Goal: Information Seeking & Learning: Understand process/instructions

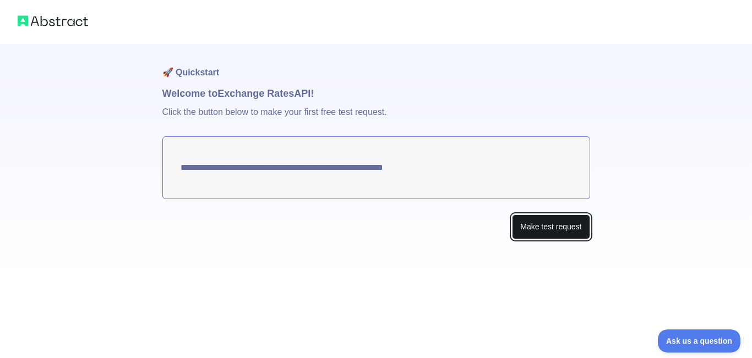
click at [527, 223] on button "Make test request" at bounding box center [551, 227] width 78 height 25
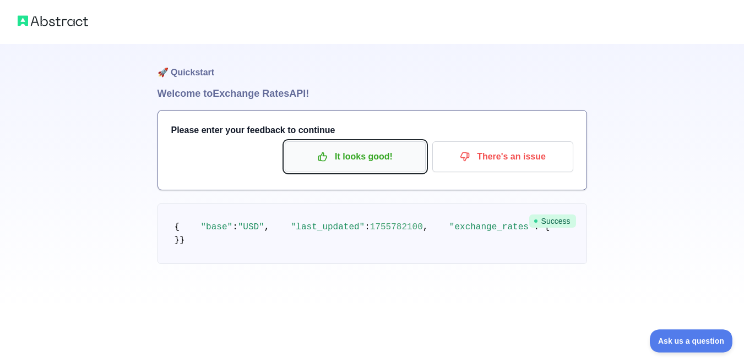
click at [391, 154] on p "It looks good!" at bounding box center [355, 157] width 124 height 19
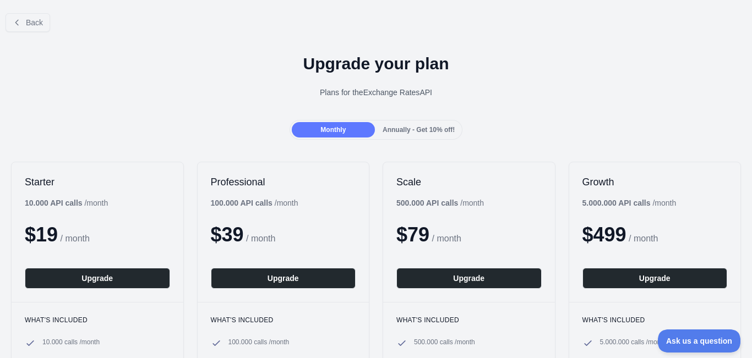
click at [729, 97] on div "Plans for the Exchange Rates API" at bounding box center [376, 92] width 734 height 11
click at [31, 27] on span "Back" at bounding box center [34, 22] width 17 height 9
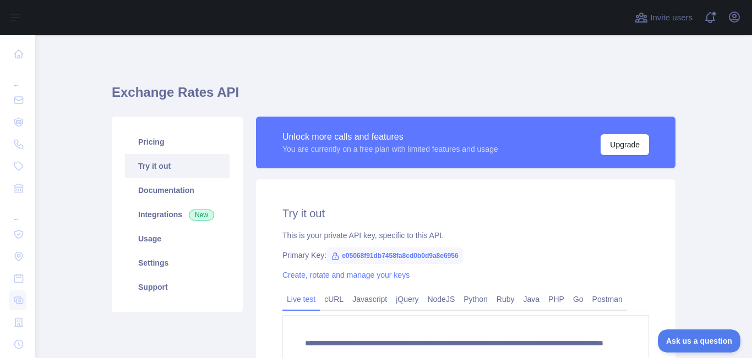
click at [733, 216] on main "**********" at bounding box center [393, 196] width 717 height 323
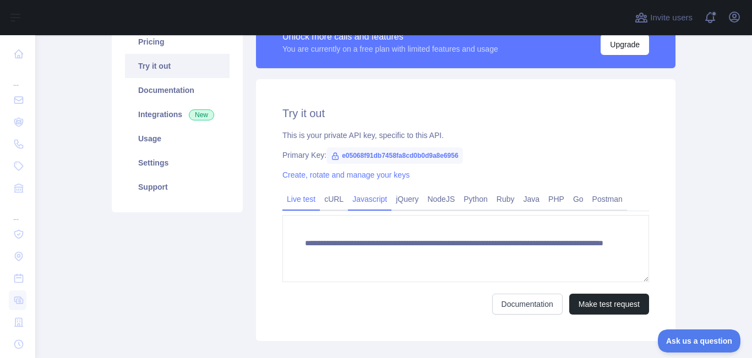
click at [363, 193] on link "Javascript" at bounding box center [369, 199] width 43 height 18
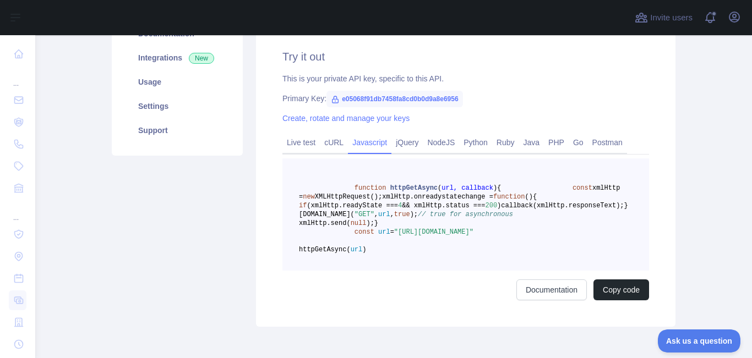
scroll to position [162, 0]
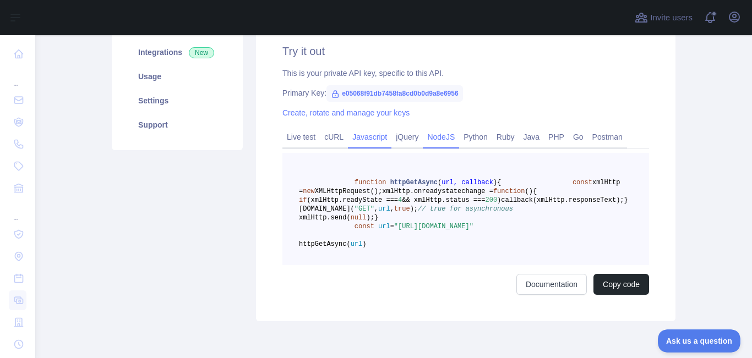
click at [438, 130] on link "NodeJS" at bounding box center [441, 137] width 36 height 18
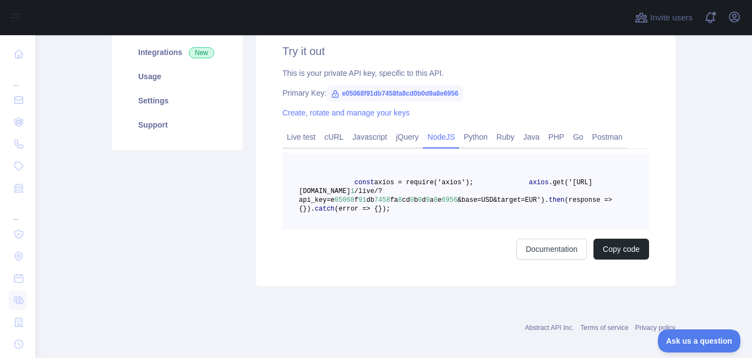
click at [375, 92] on span "e05068f91db7458fa8cd0b0d9a8e6956" at bounding box center [394, 93] width 136 height 17
copy span "e05068f91db7458fa8cd0b0d9a8e6956"
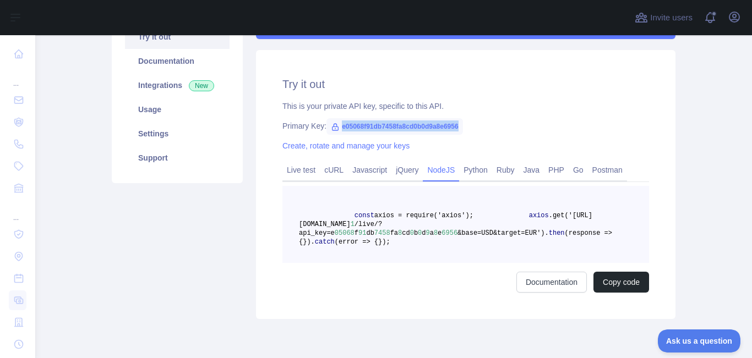
scroll to position [133, 0]
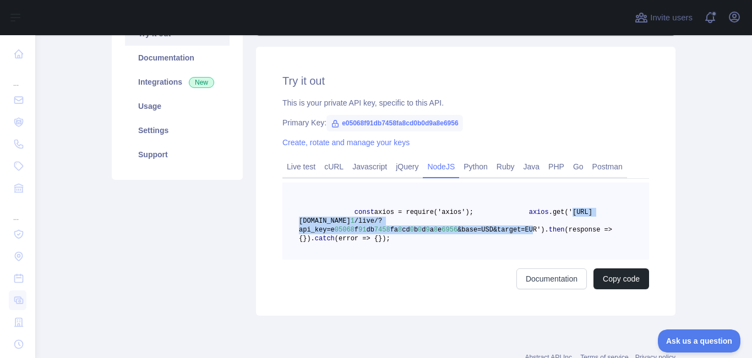
drag, startPoint x: 384, startPoint y: 222, endPoint x: 511, endPoint y: 231, distance: 126.9
click at [511, 231] on span "axios .get('[URL][DOMAIN_NAME] 1 /live/?api_key=e 05068 f 91 db 7458 fa 8 cd 0 …" at bounding box center [445, 221] width 293 height 25
copy span "[URL][DOMAIN_NAME] 1 /live/?api_key=e 05068 f 91 db 7458 fa 8 cd 0 b 0 d 9 a 8 …"
click at [165, 111] on link "Usage" at bounding box center [177, 106] width 105 height 24
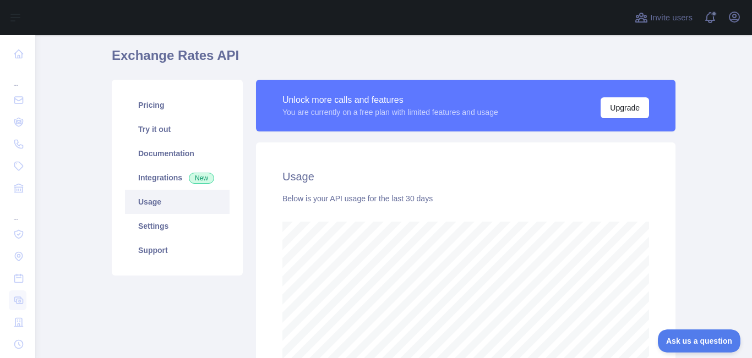
scroll to position [32, 0]
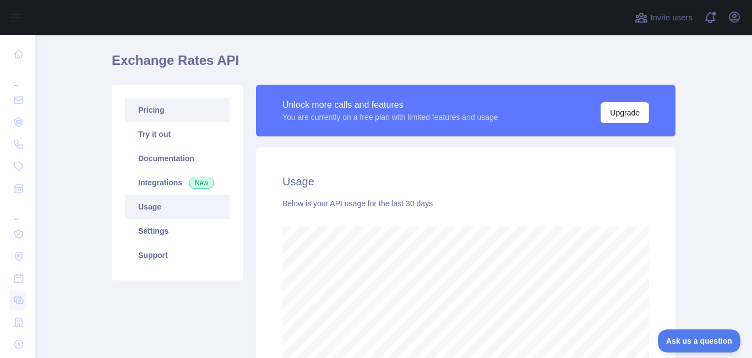
click at [142, 105] on link "Pricing" at bounding box center [177, 110] width 105 height 24
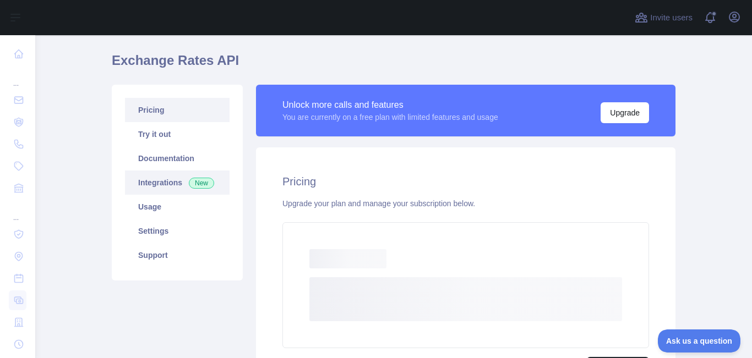
click at [183, 189] on link "Integrations New" at bounding box center [177, 183] width 105 height 24
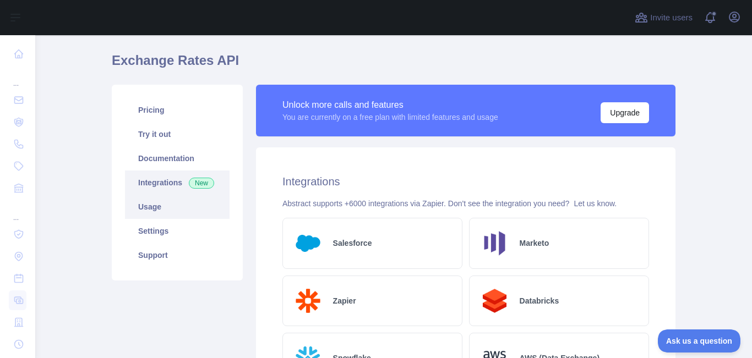
click at [202, 216] on link "Usage" at bounding box center [177, 207] width 105 height 24
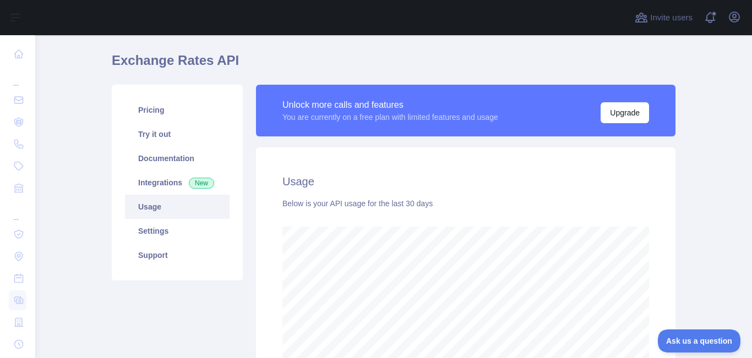
scroll to position [323, 708]
click at [205, 206] on link "Usage" at bounding box center [177, 207] width 105 height 24
click at [157, 128] on link "Try it out" at bounding box center [177, 134] width 105 height 24
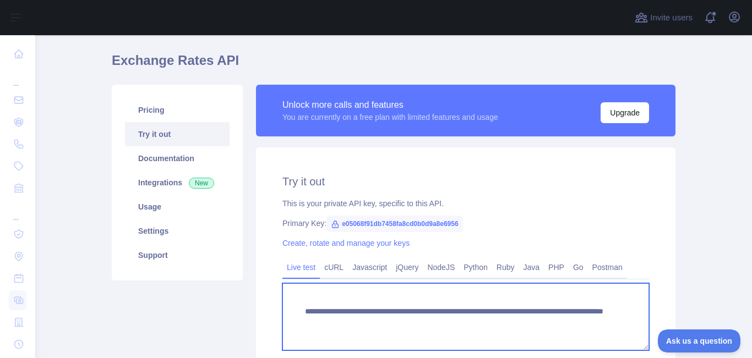
drag, startPoint x: 572, startPoint y: 333, endPoint x: 282, endPoint y: 309, distance: 291.6
click at [282, 309] on textarea "**********" at bounding box center [465, 316] width 367 height 67
